Goal: Contribute content: Add original content to the website for others to see

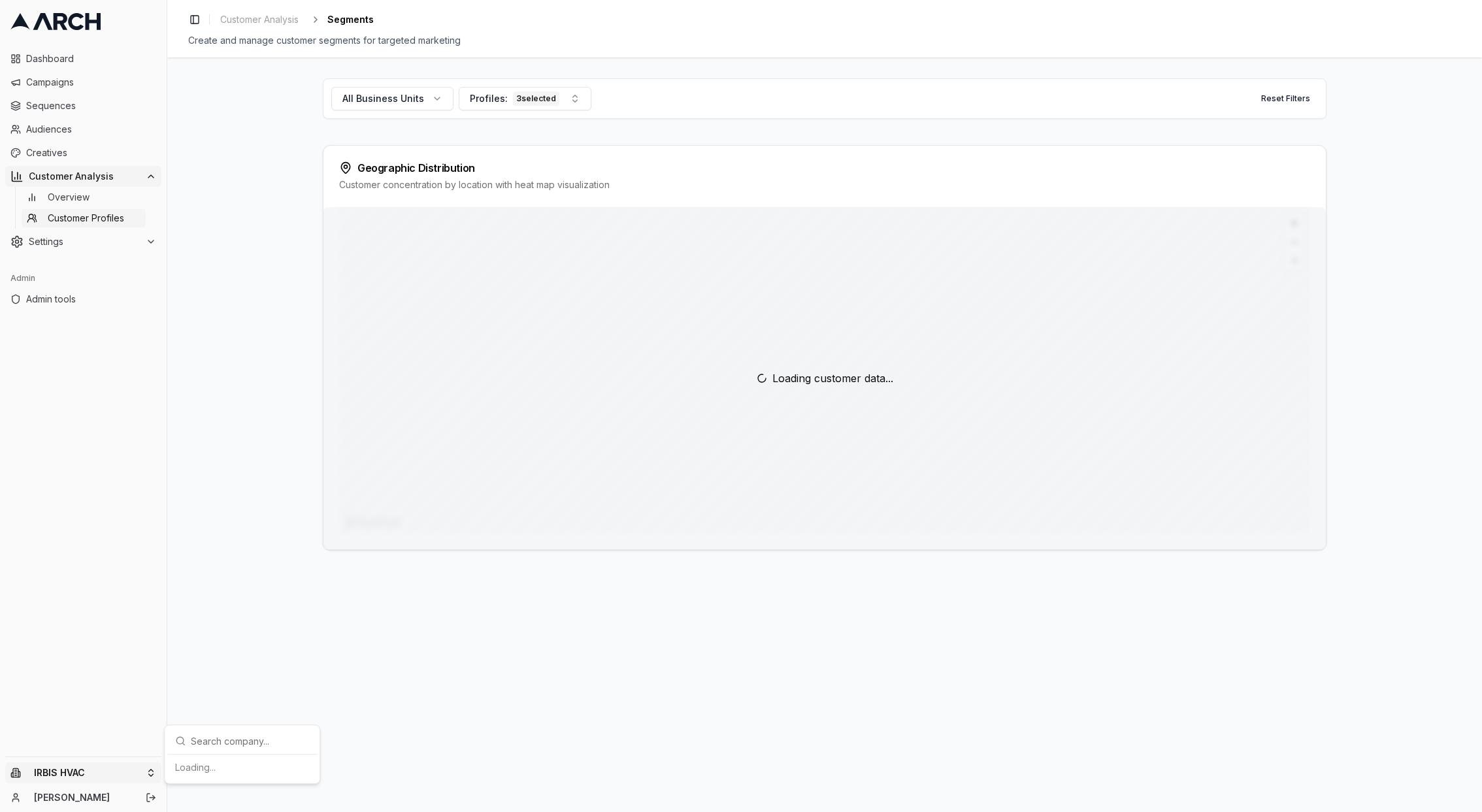
click at [82, 778] on html "Dashboard Campaigns Sequences Audiences Creatives Customer Analysis Overview Cu…" at bounding box center [741, 406] width 1482 height 812
click at [244, 634] on div "Arch Demo" at bounding box center [242, 639] width 144 height 21
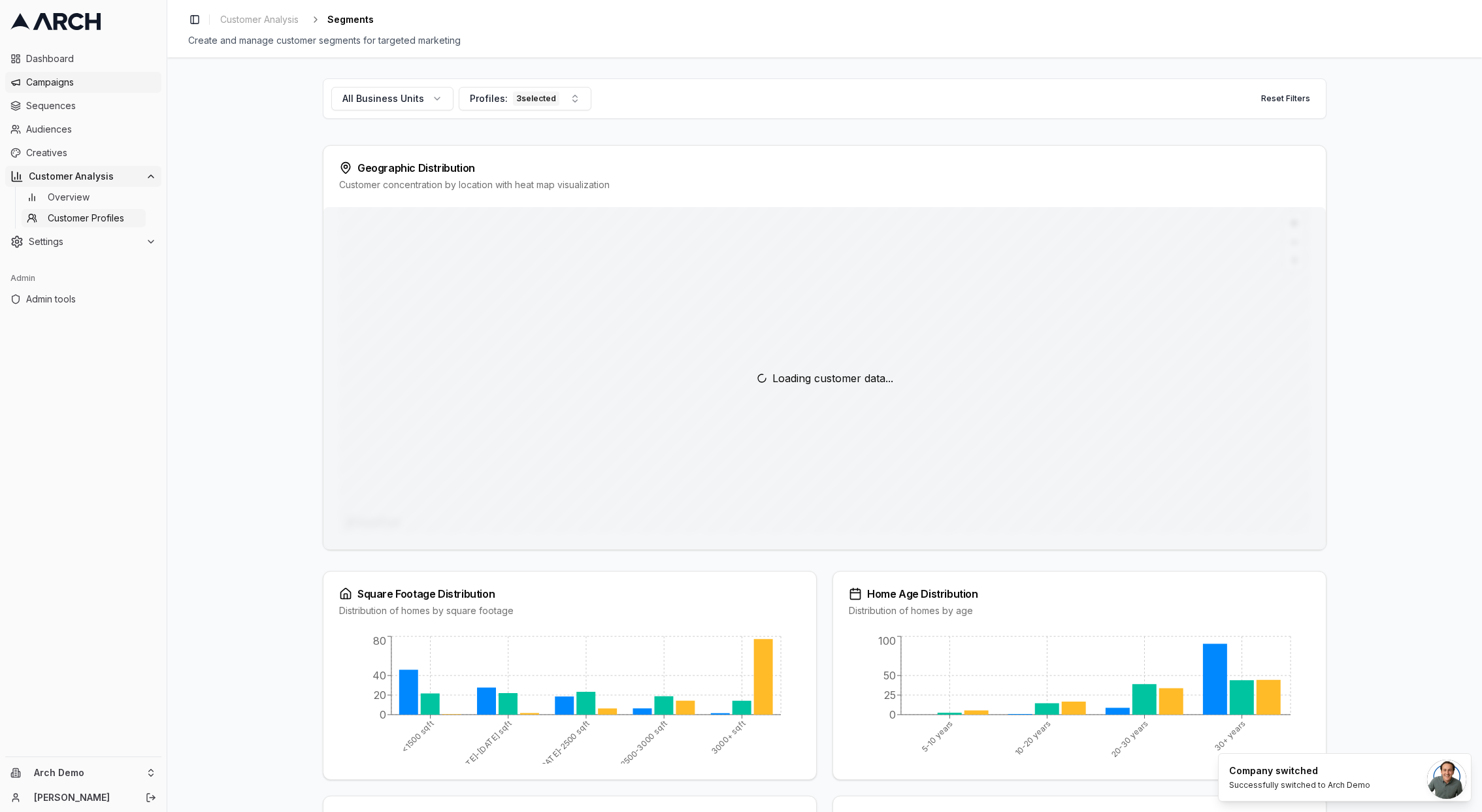
click at [63, 80] on span "Campaigns" at bounding box center [91, 82] width 130 height 13
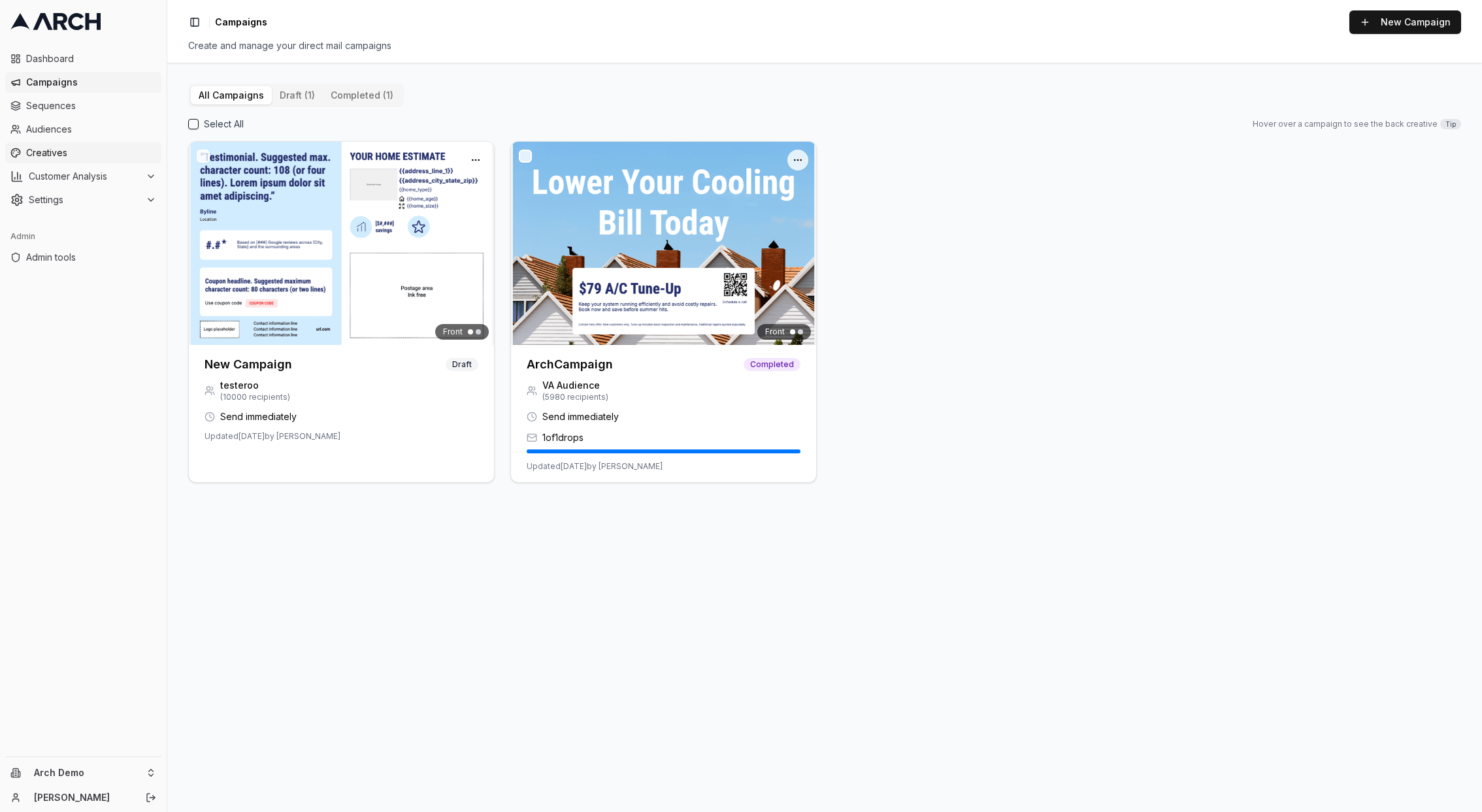
click at [65, 148] on span "Creatives" at bounding box center [91, 153] width 130 height 13
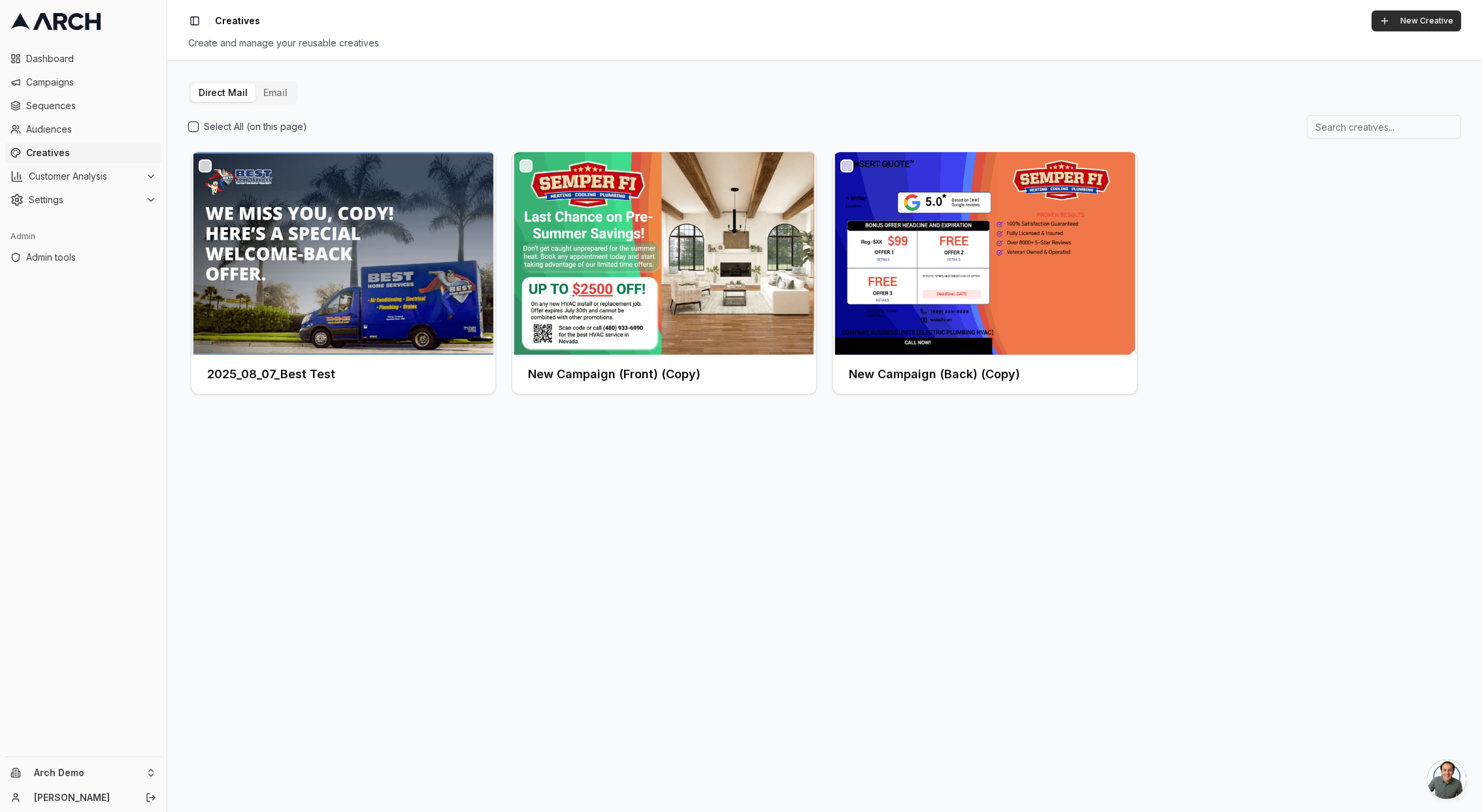
click at [1445, 25] on button "New Creative" at bounding box center [1416, 21] width 89 height 21
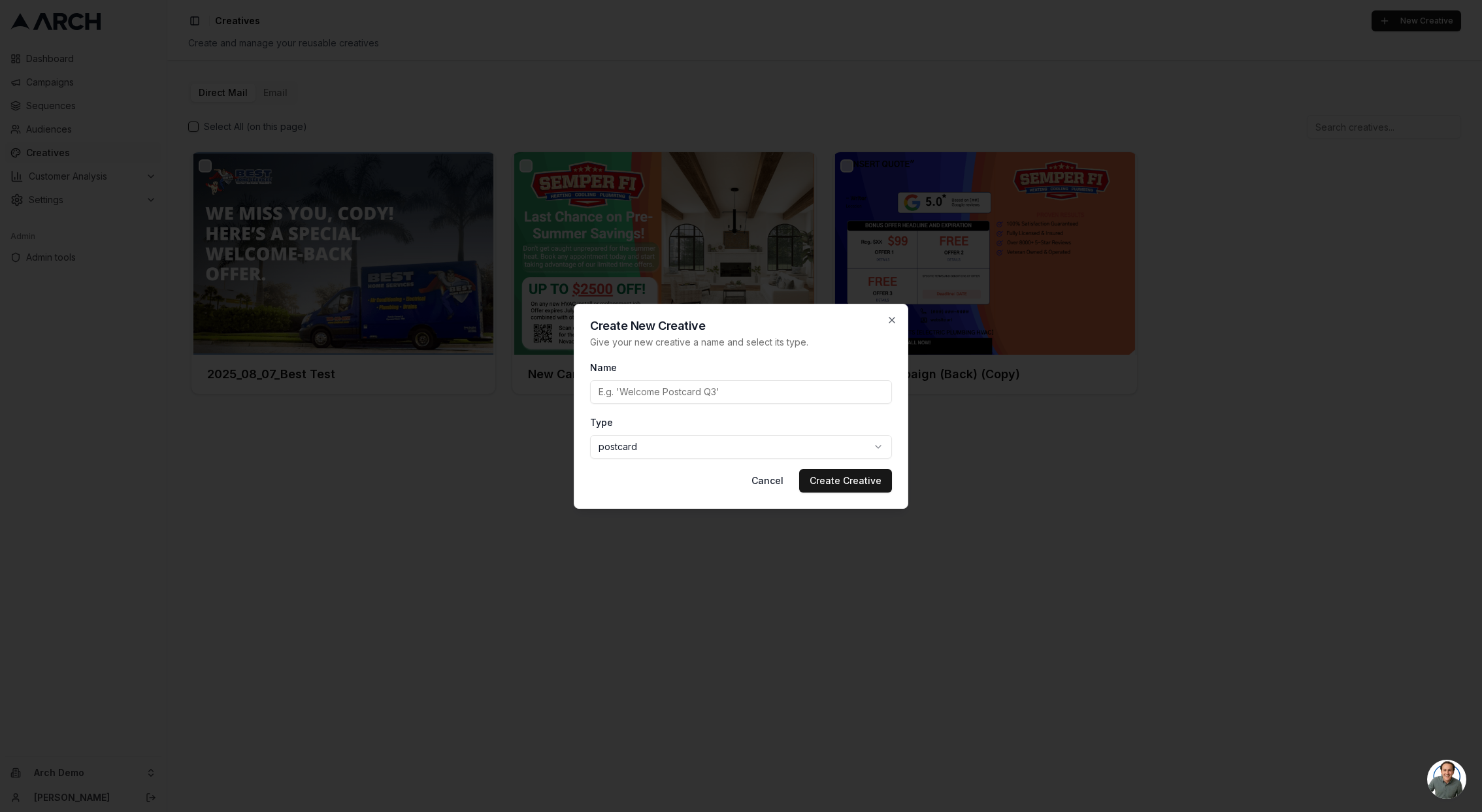
click at [728, 446] on body "Dashboard Campaigns Sequences Audiences Creatives Customer Analysis Settings Ad…" at bounding box center [741, 406] width 1482 height 812
select select "email"
click at [684, 392] on input "Name" at bounding box center [741, 392] width 302 height 24
type input "test"
click at [827, 487] on button "Create Creative" at bounding box center [846, 481] width 93 height 24
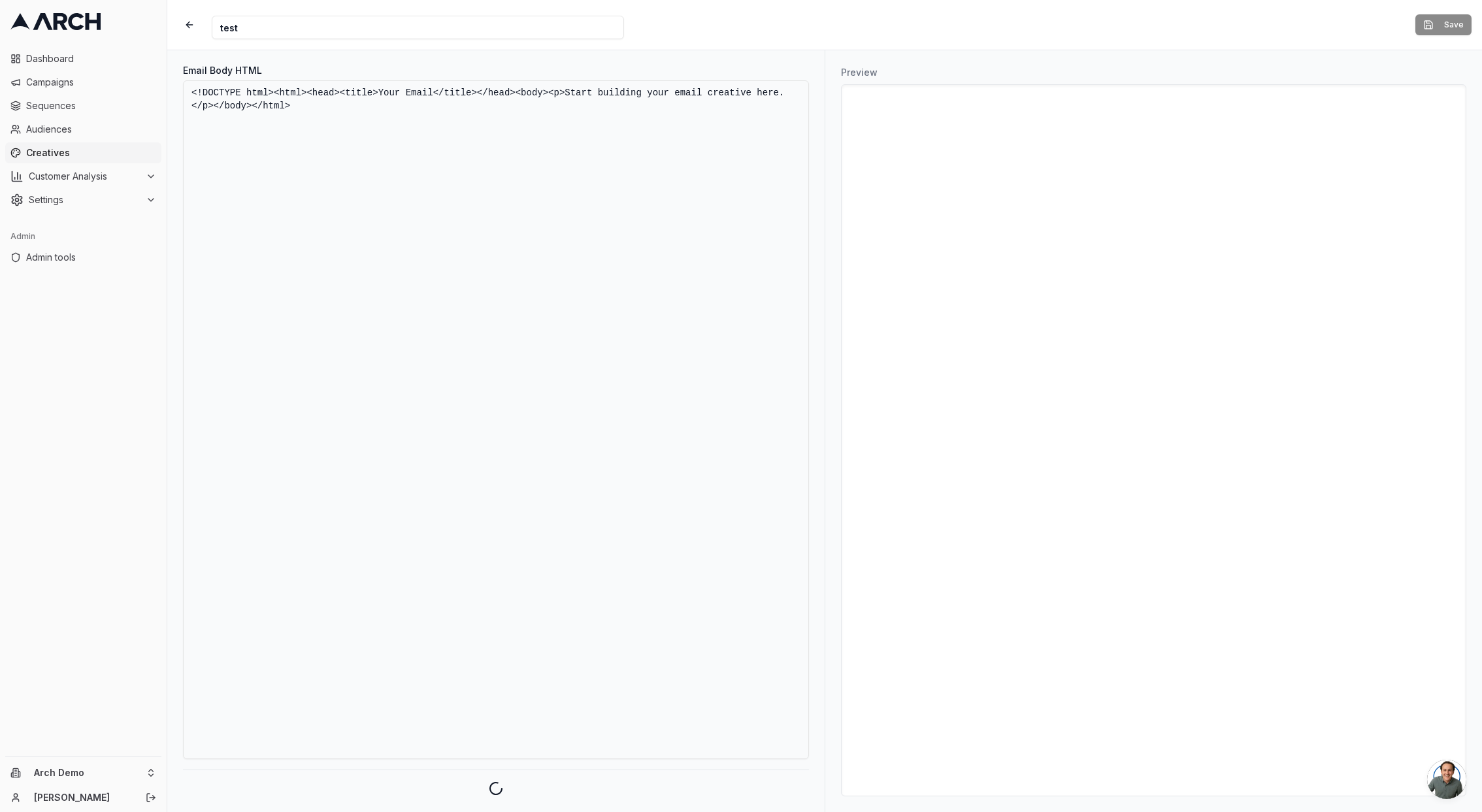
click at [525, 300] on textarea "<!DOCTYPE html><html><head><title>Your Email</title></head><body><p>Start build…" at bounding box center [496, 419] width 626 height 678
paste textarea "// Company data const companyData = [ { name: "Brand A", category: "Electrical"…"
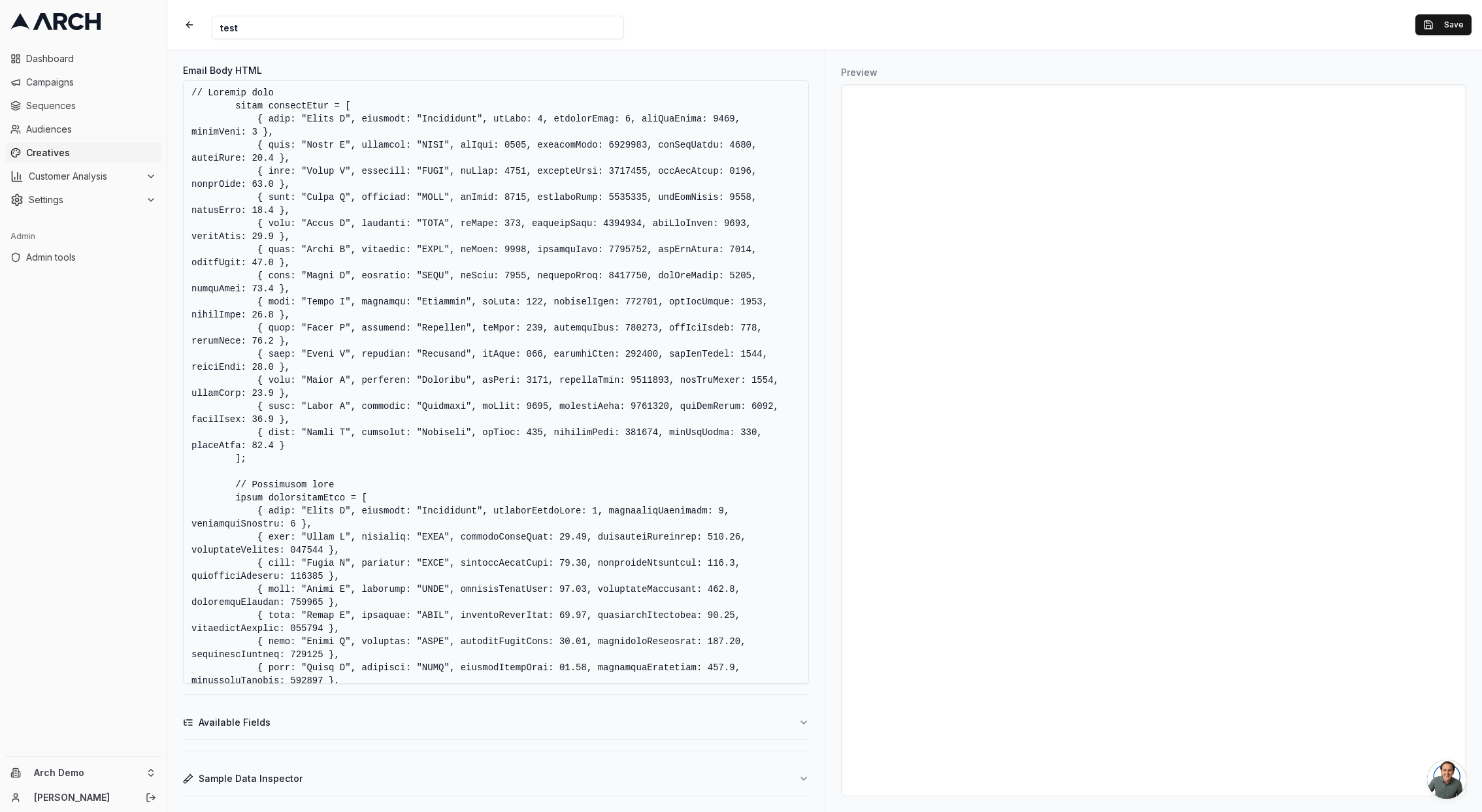
click at [707, 256] on textarea "Email Body HTML" at bounding box center [496, 382] width 626 height 604
paste textarea "<!DOCTYPE html> <html lang="en"> <head> <meta charset="UTF-8"> <meta name="view…"
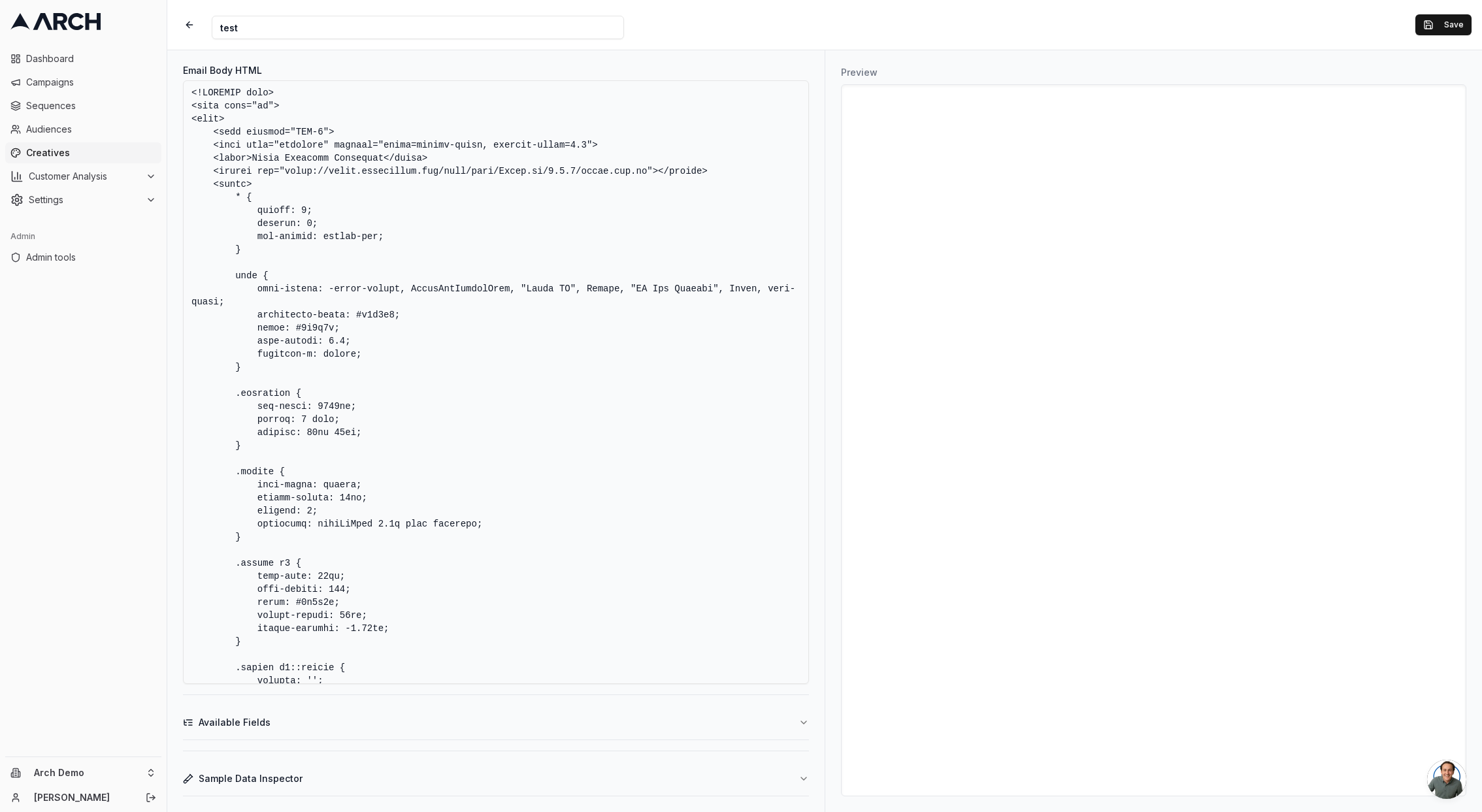
scroll to position [9839, 0]
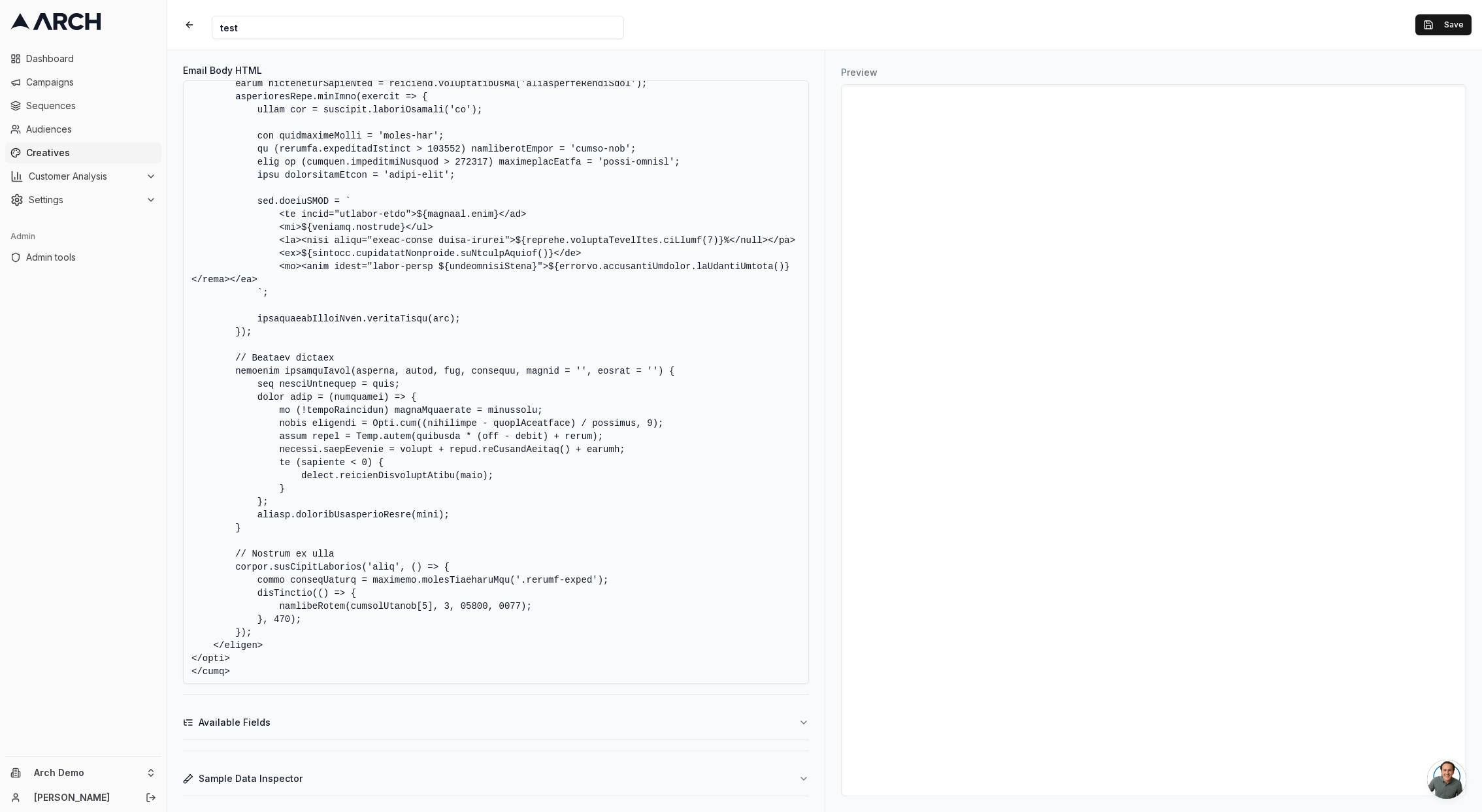
type textarea "<!DOCTYPE html> <html lang="en"> <head> <meta charset="UTF-8"> <meta name="view…"
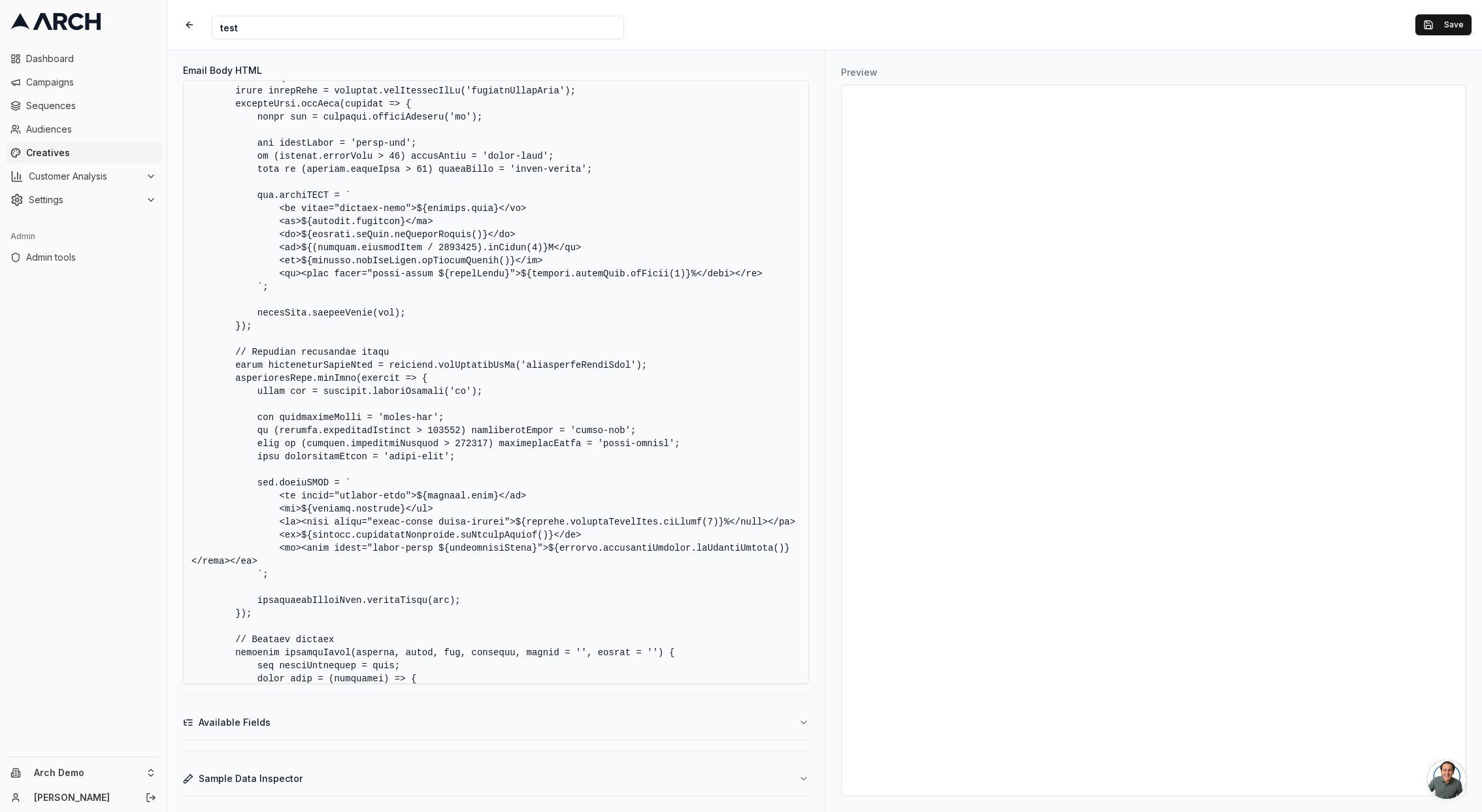
scroll to position [9483, 0]
